Goal: Browse casually: Explore the website without a specific task or goal

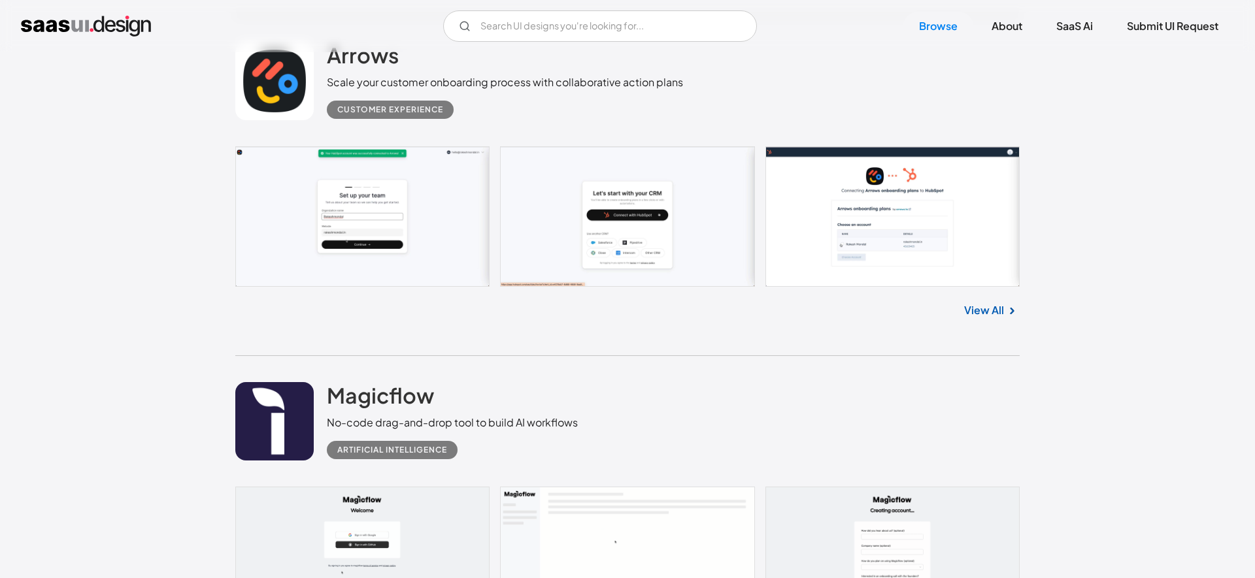
scroll to position [1163, 0]
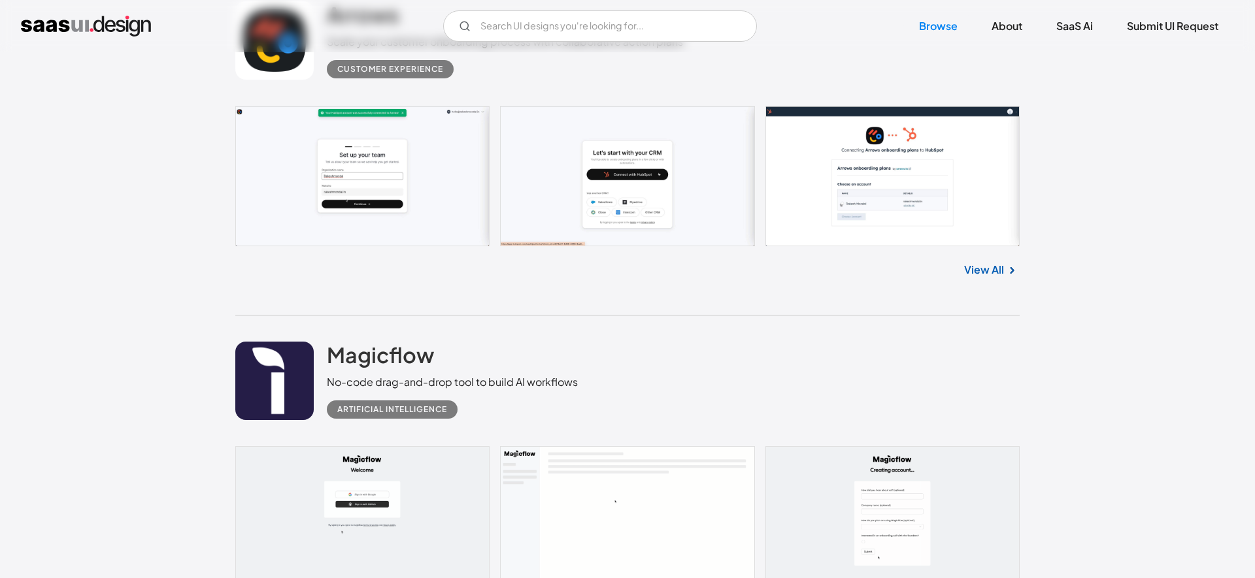
click at [855, 174] on link at bounding box center [627, 176] width 784 height 140
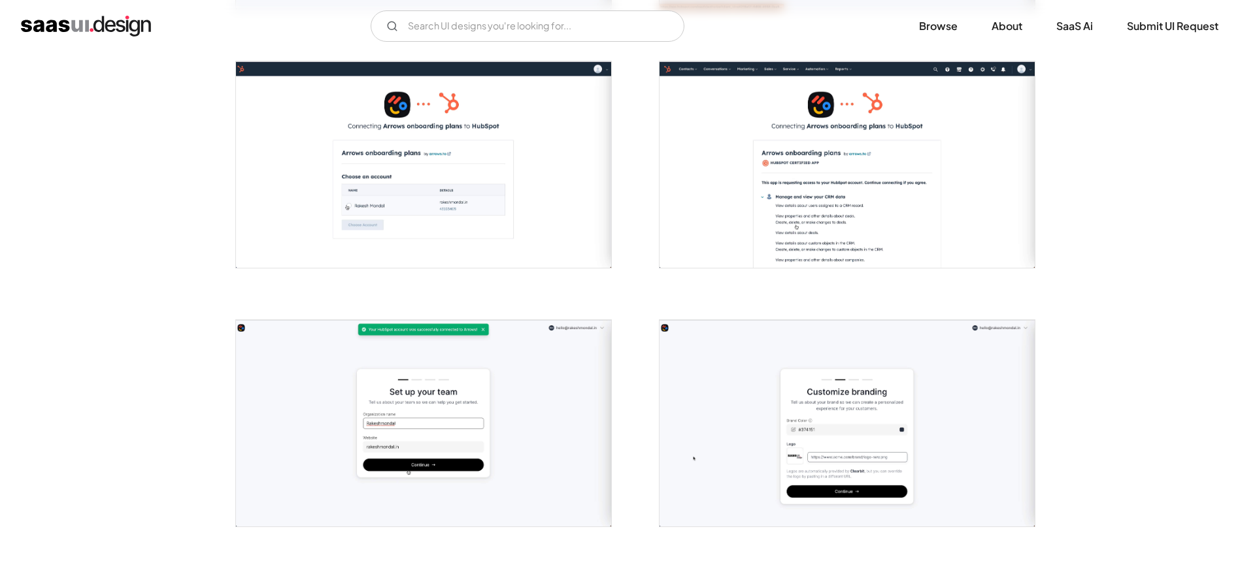
scroll to position [506, 0]
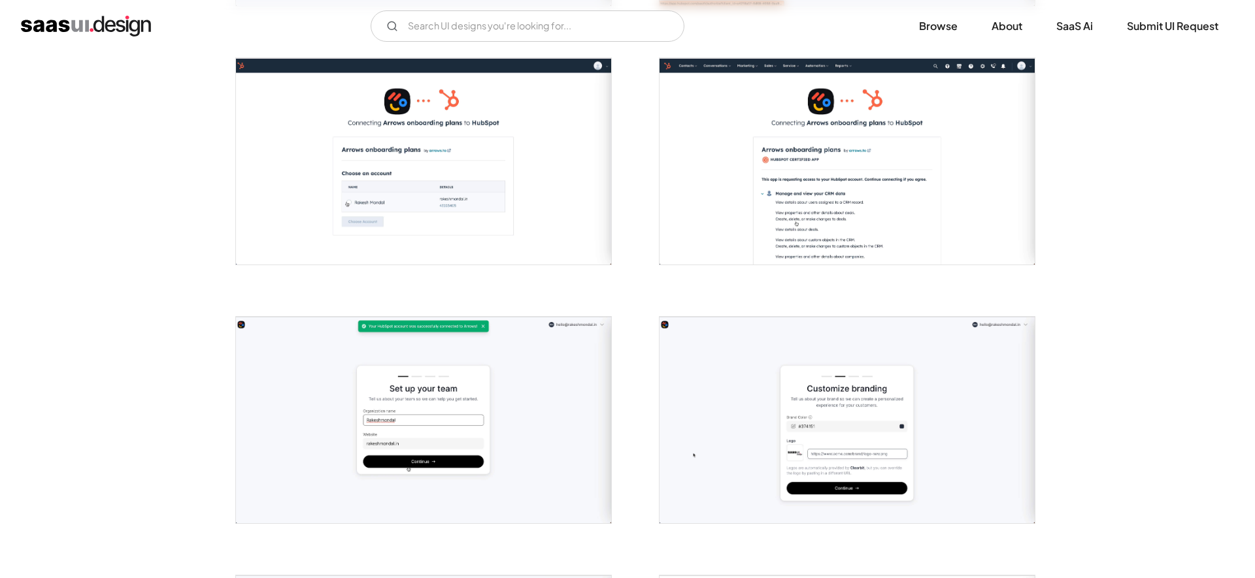
click at [396, 210] on img "open lightbox" at bounding box center [423, 161] width 375 height 206
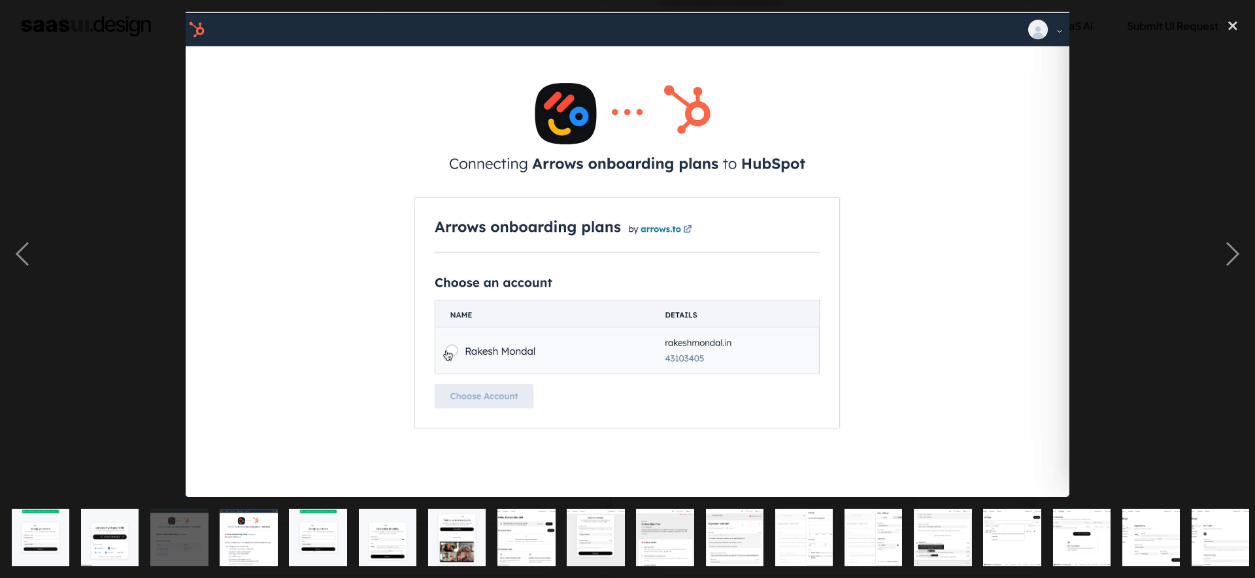
click at [277, 540] on div "show item 4 of 21" at bounding box center [248, 537] width 69 height 81
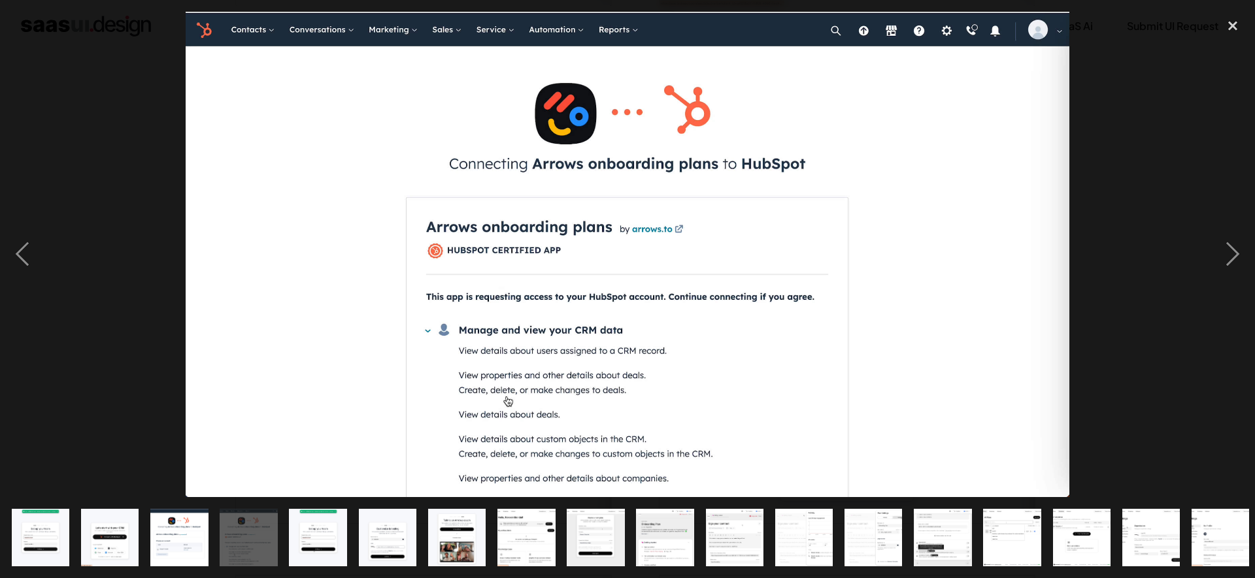
click at [306, 546] on img "show item 5 of 21" at bounding box center [317, 538] width 105 height 58
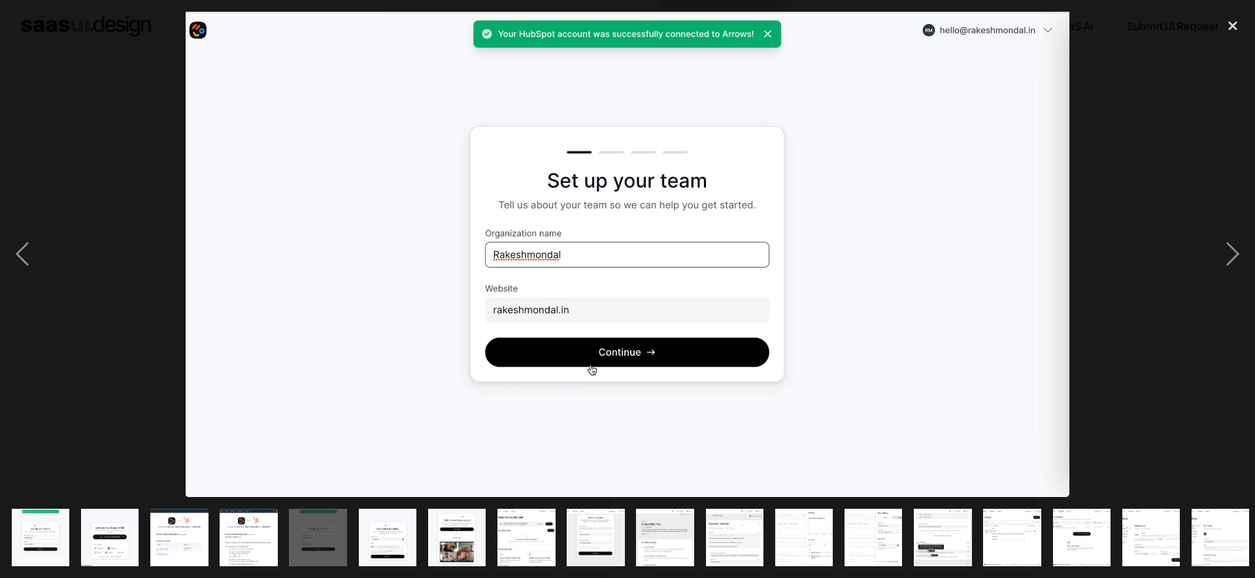
click at [247, 543] on img "show item 4 of 21" at bounding box center [248, 538] width 105 height 58
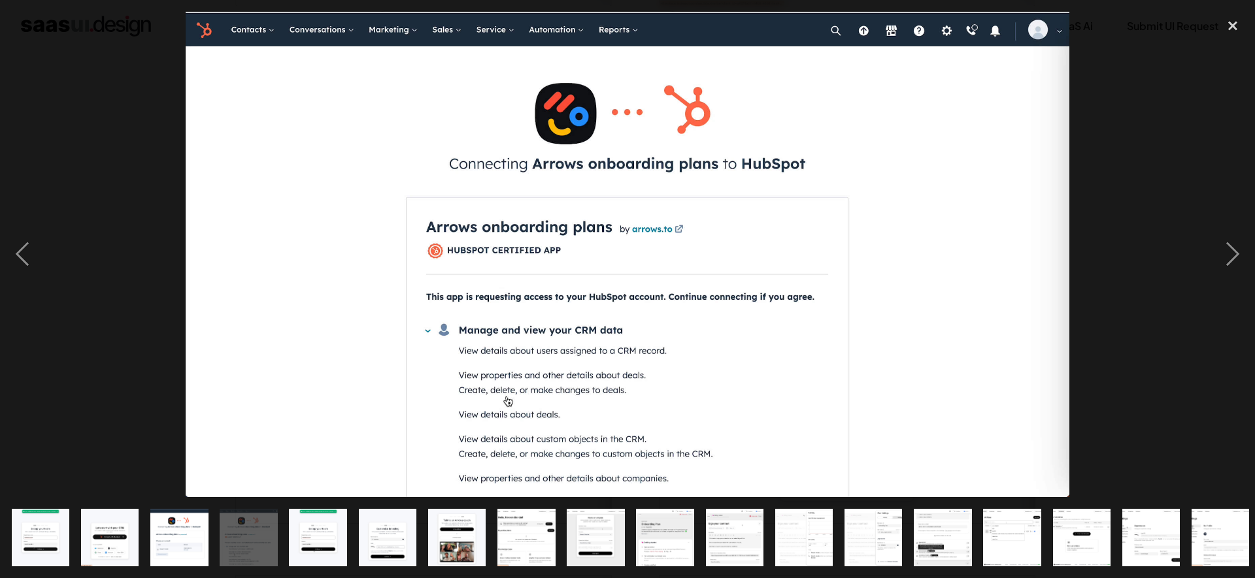
click at [377, 533] on img "show item 6 of 21" at bounding box center [387, 538] width 105 height 58
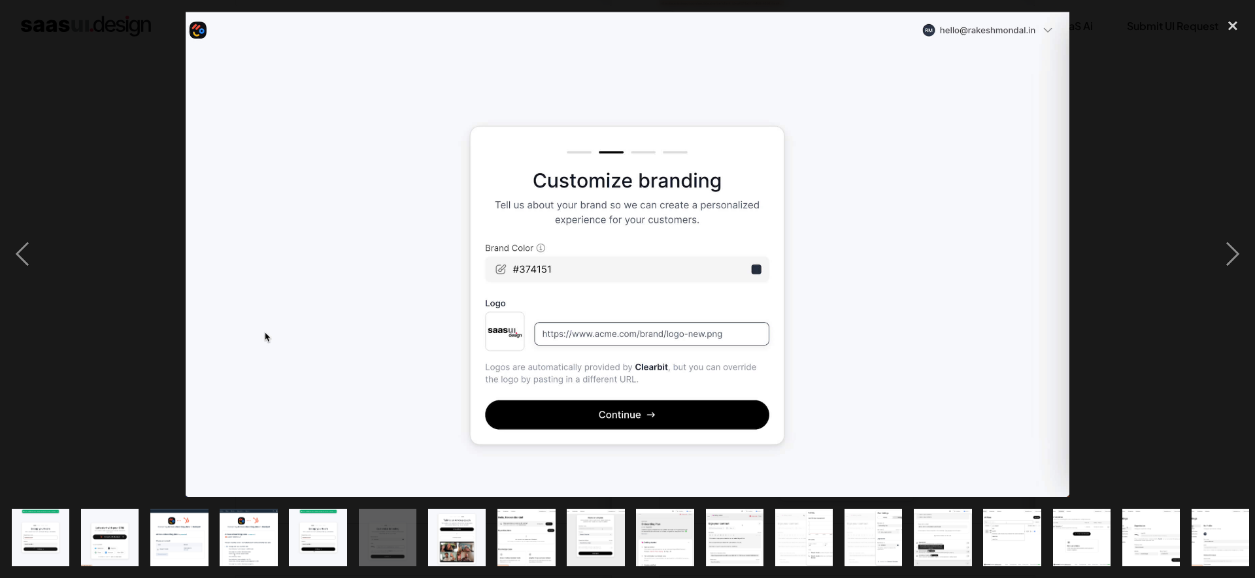
click at [484, 548] on img "show item 7 of 21" at bounding box center [456, 538] width 105 height 58
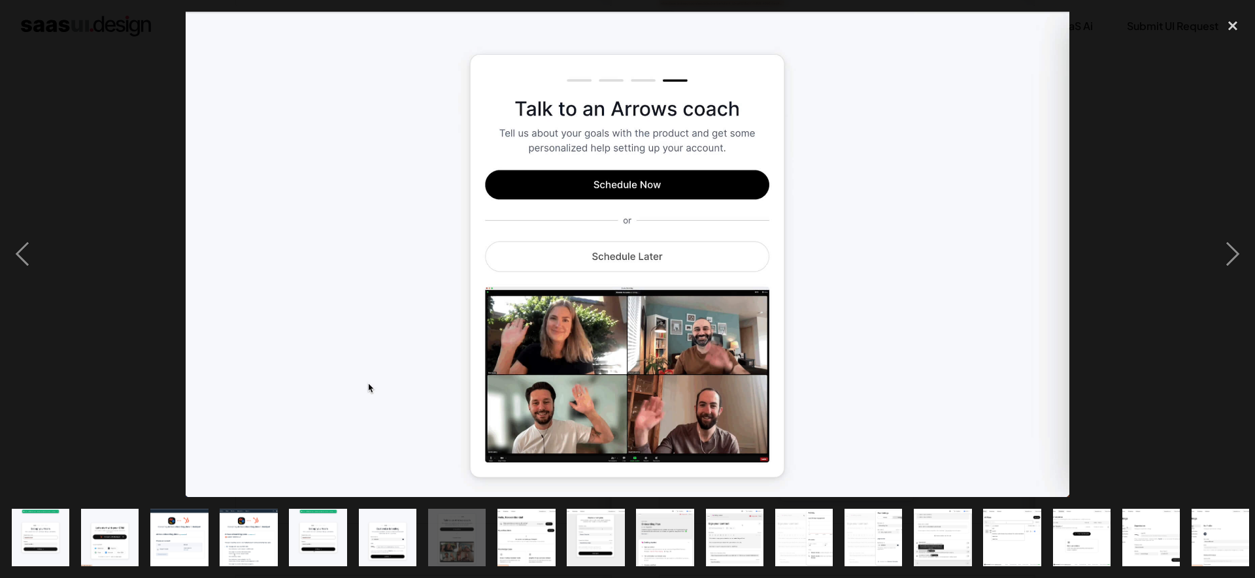
click at [546, 553] on img "show item 8 of 21" at bounding box center [526, 538] width 105 height 58
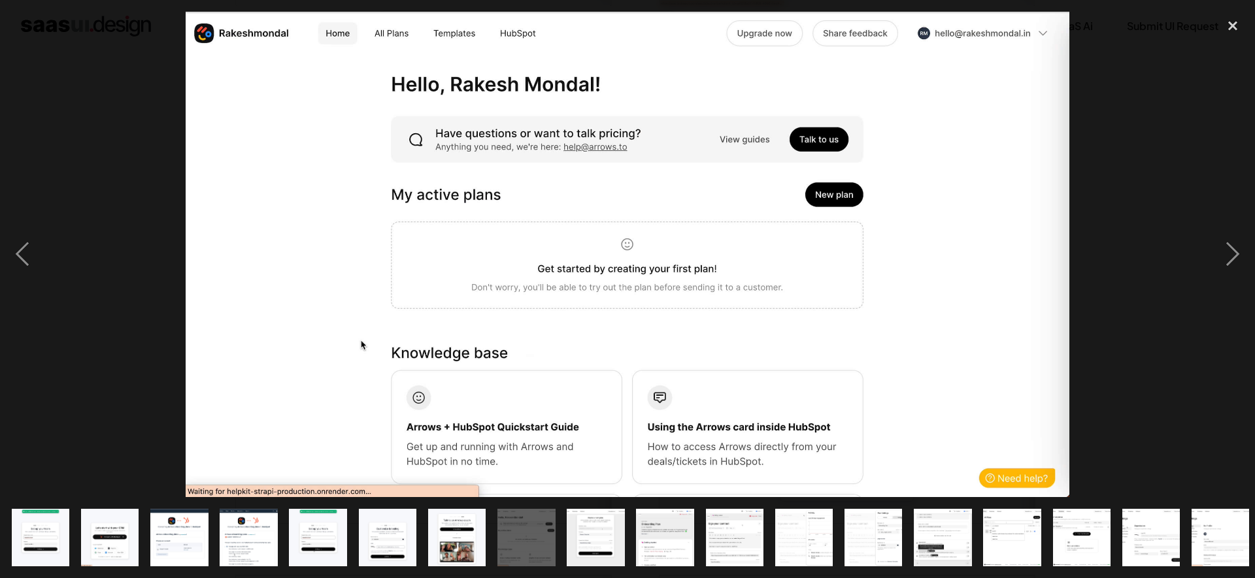
click at [607, 538] on img "show item 9 of 21" at bounding box center [595, 538] width 105 height 58
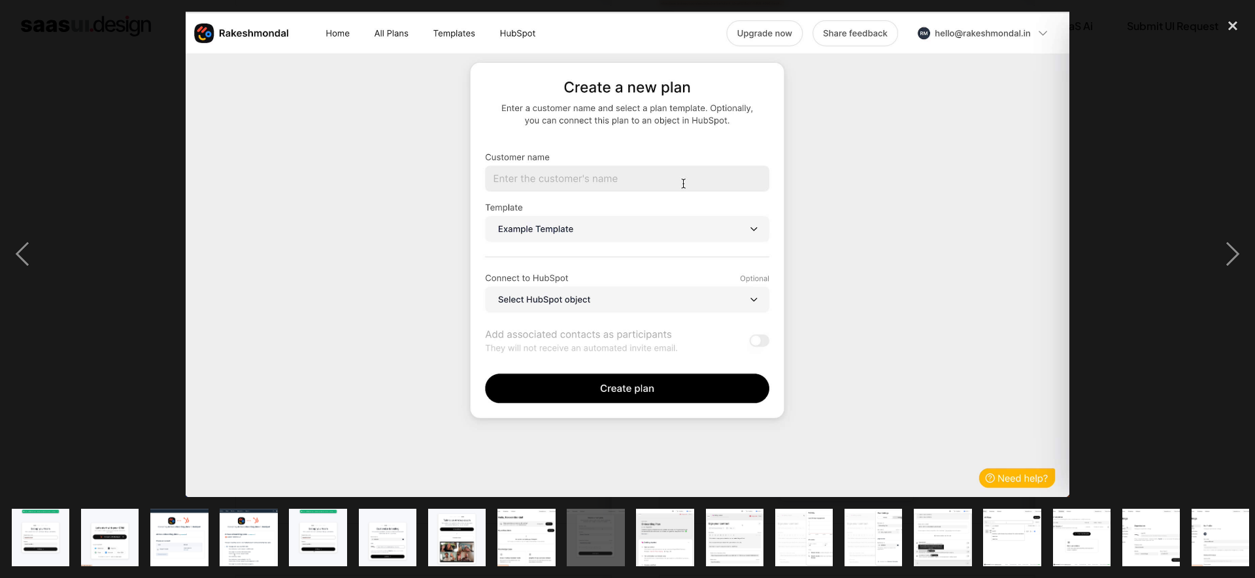
click at [497, 532] on img "show item 8 of 21" at bounding box center [526, 538] width 105 height 58
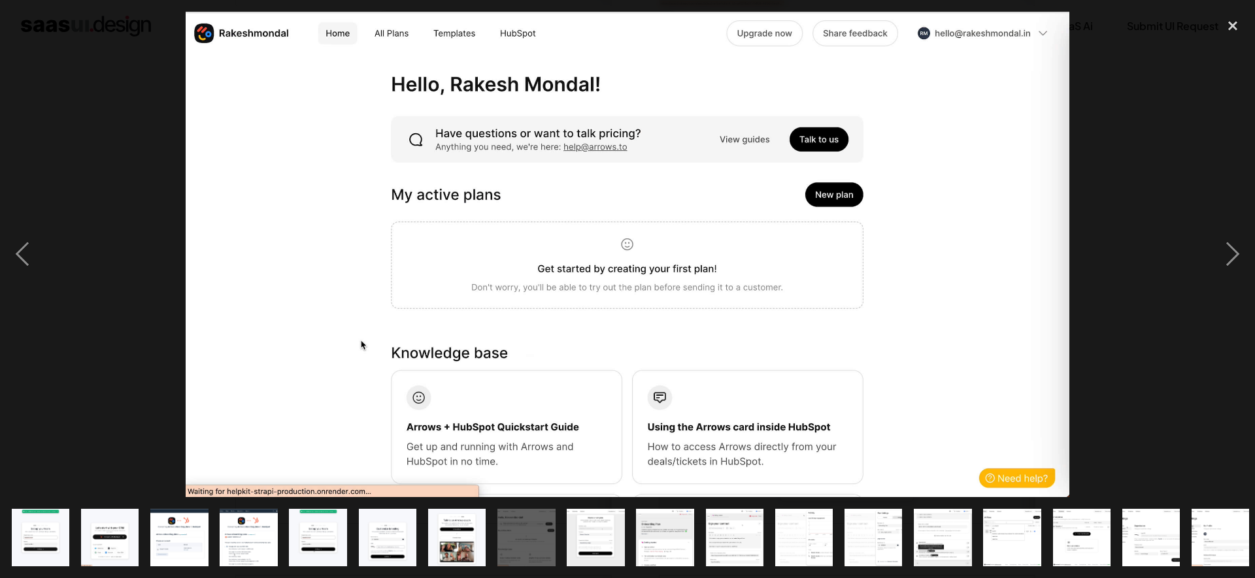
click at [596, 537] on img "show item 9 of 21" at bounding box center [595, 538] width 105 height 58
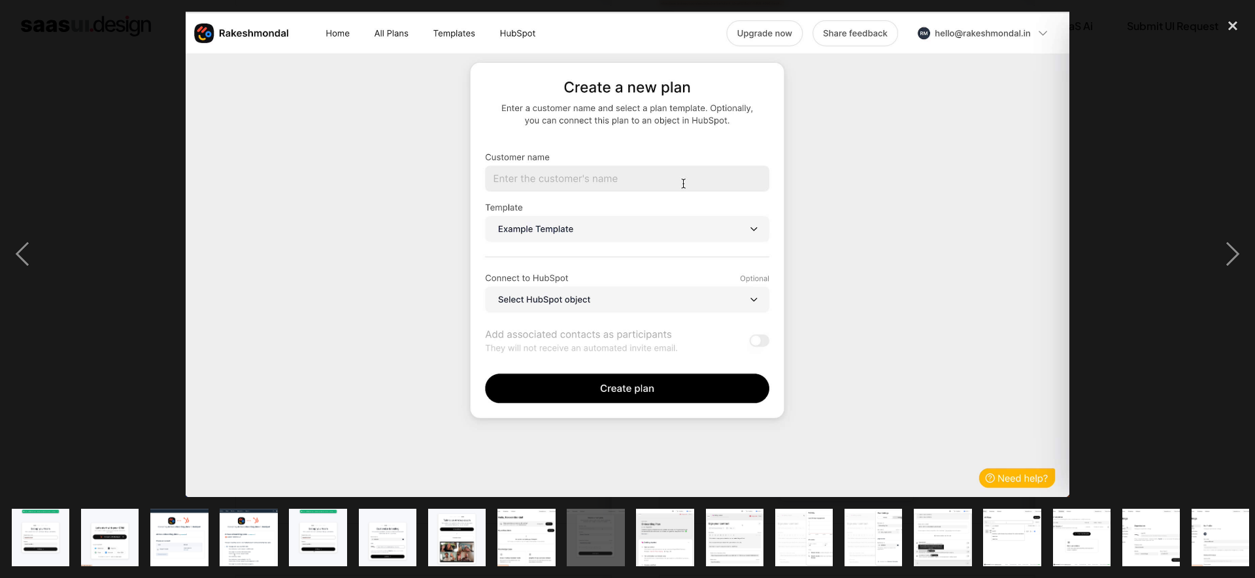
click at [675, 541] on img "show item 10 of 21" at bounding box center [664, 538] width 105 height 58
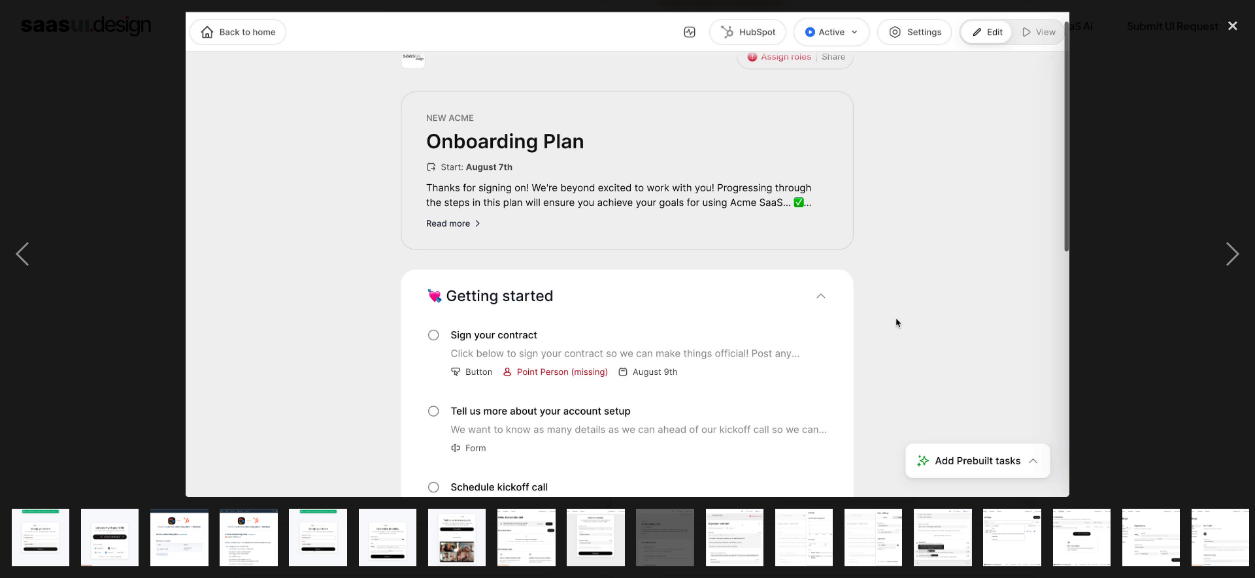
click at [734, 544] on img "show item 11 of 21" at bounding box center [733, 538] width 105 height 58
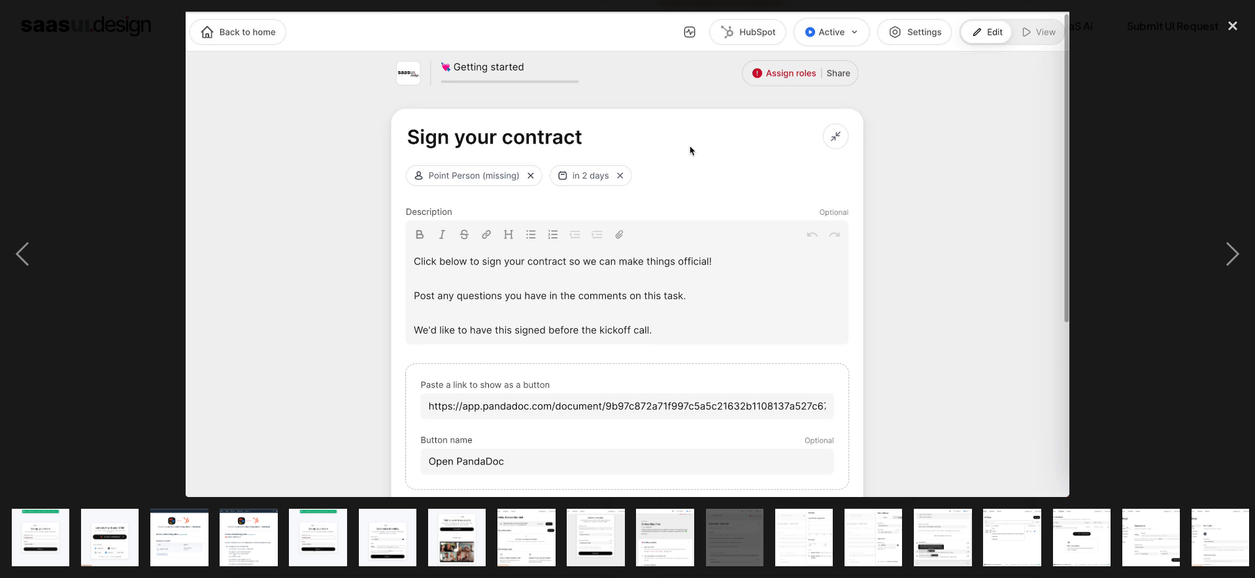
click at [652, 545] on img "show item 10 of 21" at bounding box center [664, 538] width 105 height 58
